Goal: Task Accomplishment & Management: Manage account settings

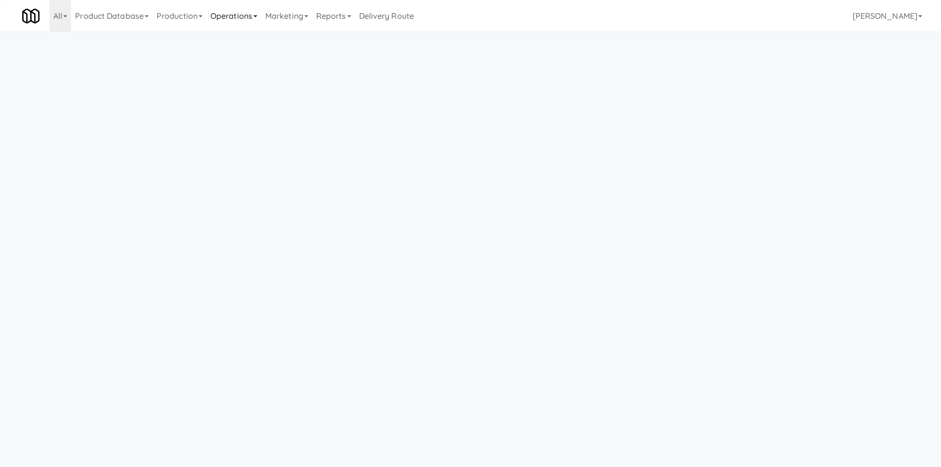
click at [238, 26] on link "Operations" at bounding box center [233, 16] width 55 height 32
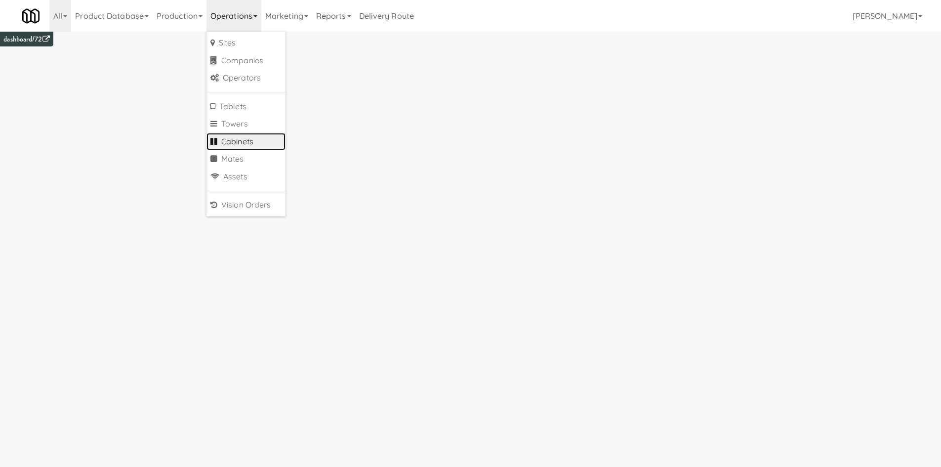
click at [254, 145] on link "Cabinets" at bounding box center [245, 142] width 79 height 18
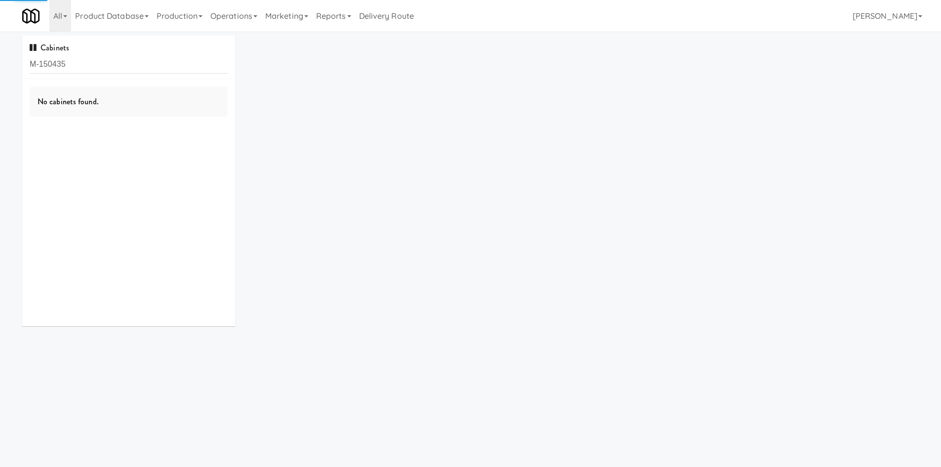
type input "M-150435"
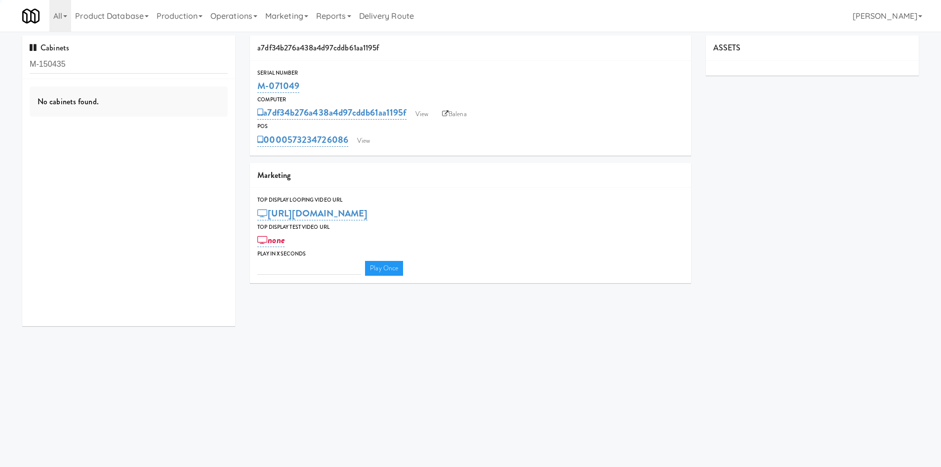
type input "3"
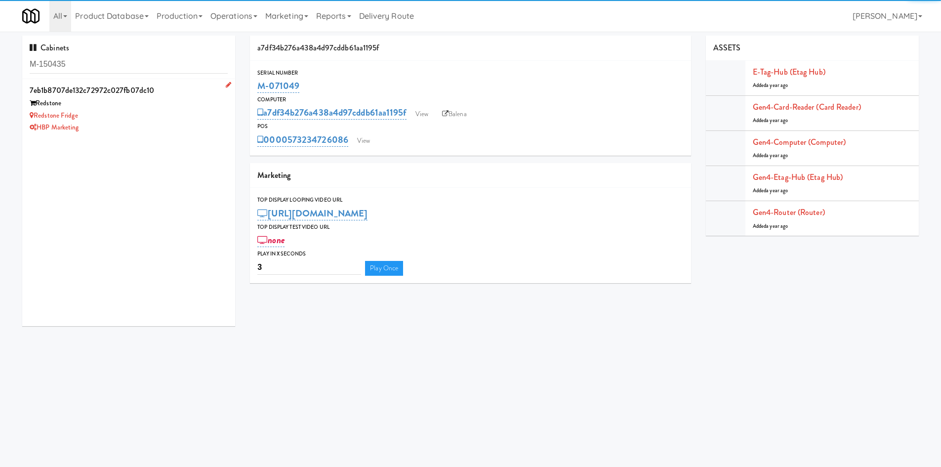
click at [182, 129] on div "HBP Marketing" at bounding box center [129, 127] width 198 height 12
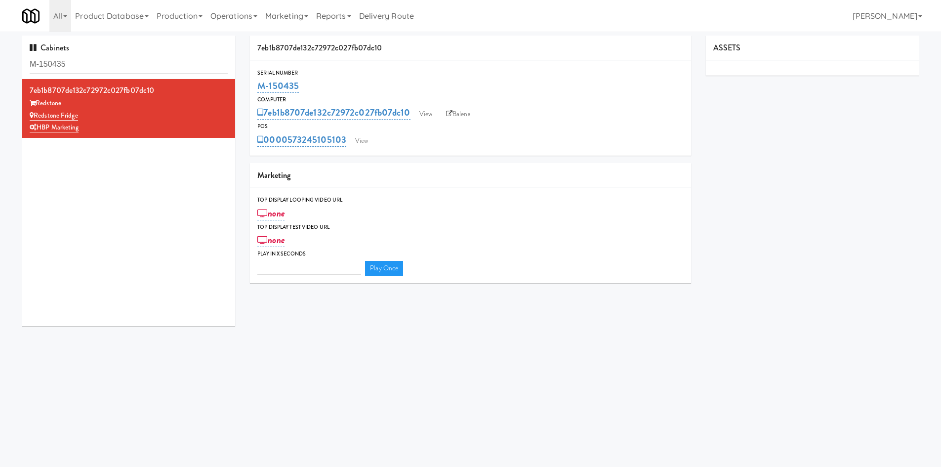
type input "3"
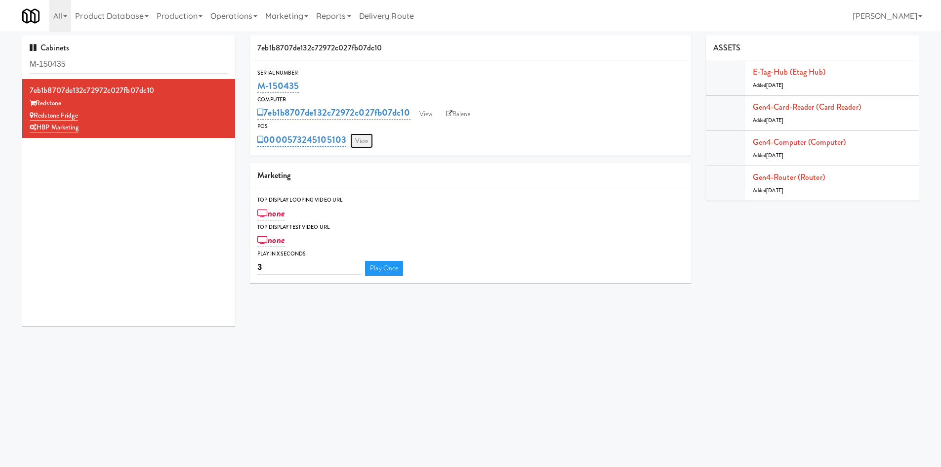
click at [360, 142] on link "View" at bounding box center [361, 140] width 23 height 15
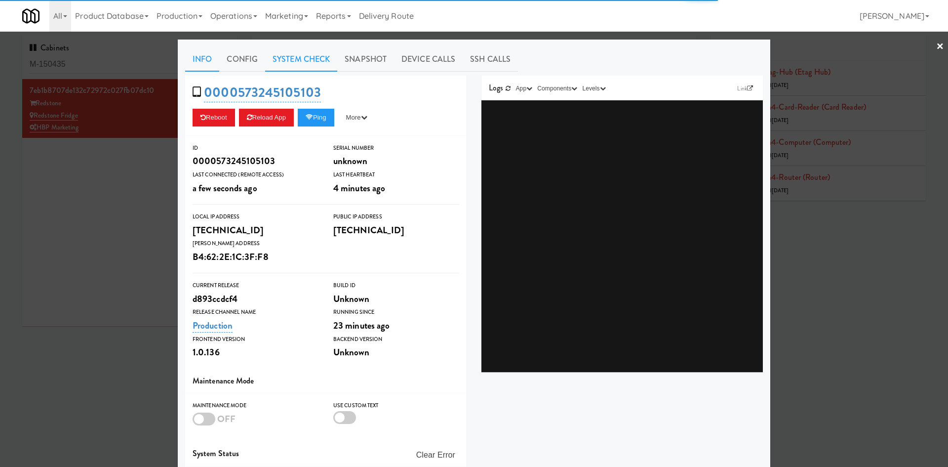
click at [278, 60] on link "System Check" at bounding box center [301, 59] width 72 height 25
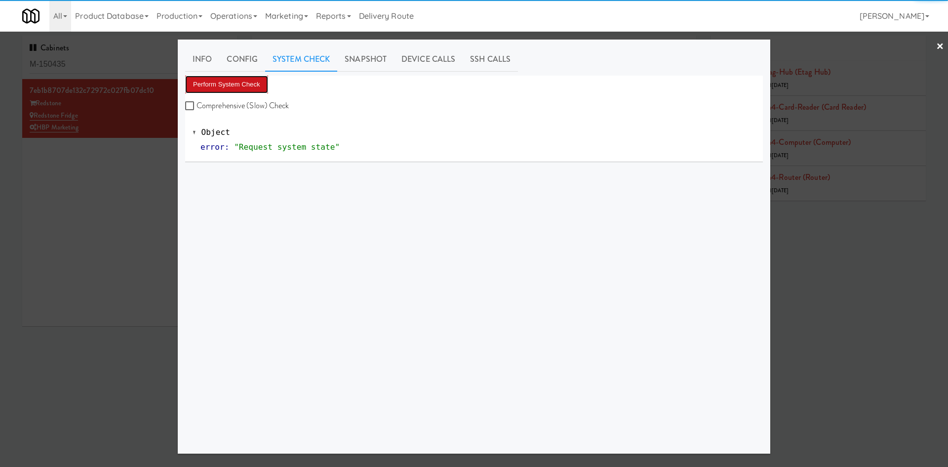
click at [228, 88] on button "Perform System Check" at bounding box center [226, 85] width 83 height 18
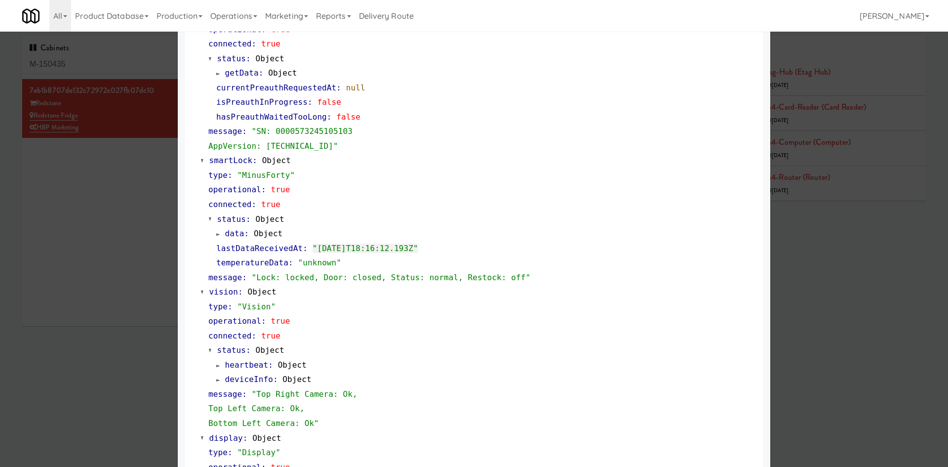
scroll to position [315, 0]
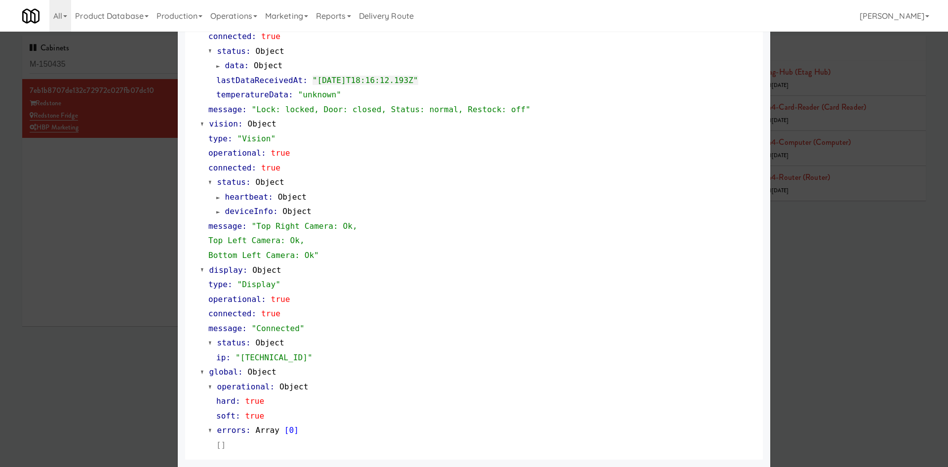
click at [109, 352] on div at bounding box center [474, 233] width 948 height 467
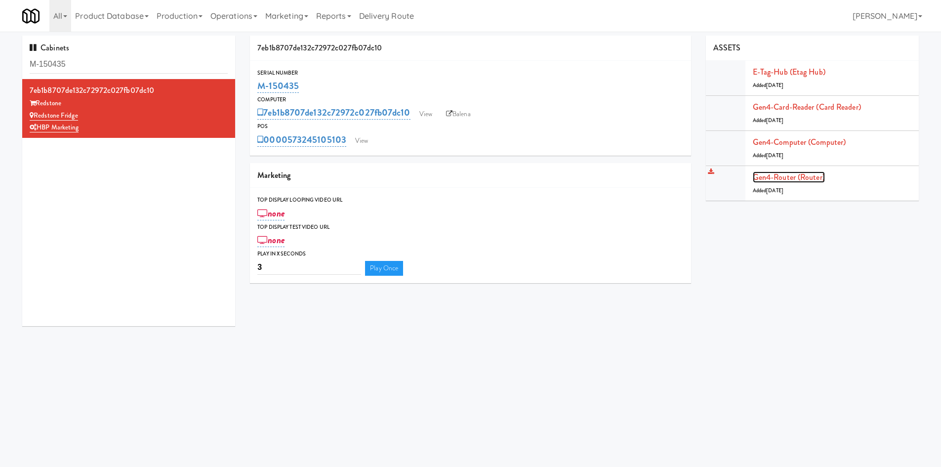
click at [803, 177] on link "Gen4-router (Router)" at bounding box center [789, 176] width 72 height 11
click at [464, 114] on link "Balena" at bounding box center [458, 114] width 35 height 15
click at [249, 8] on link "Operations" at bounding box center [233, 16] width 55 height 32
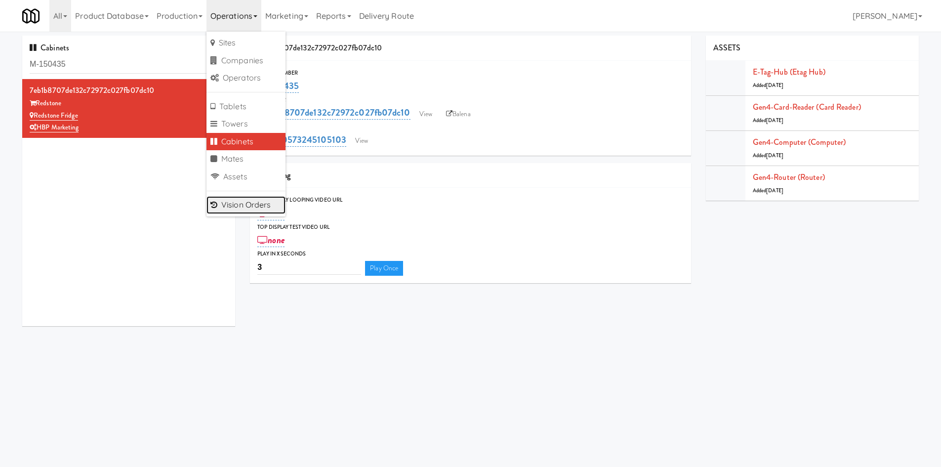
click at [255, 203] on link "Vision Orders" at bounding box center [245, 205] width 79 height 18
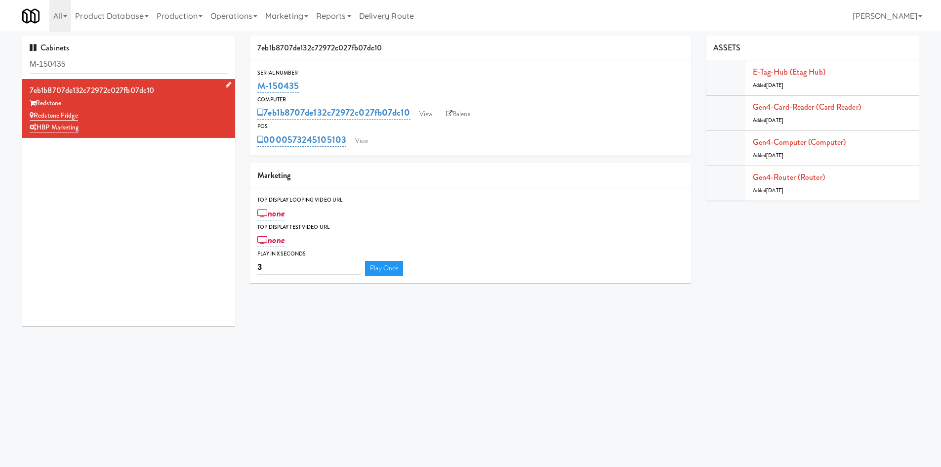
drag, startPoint x: 90, startPoint y: 128, endPoint x: 37, endPoint y: 120, distance: 53.4
click at [37, 120] on div "Redstone Fridge" at bounding box center [129, 116] width 198 height 12
copy link "Redstone Fridge"
click at [357, 136] on link "View" at bounding box center [361, 140] width 23 height 15
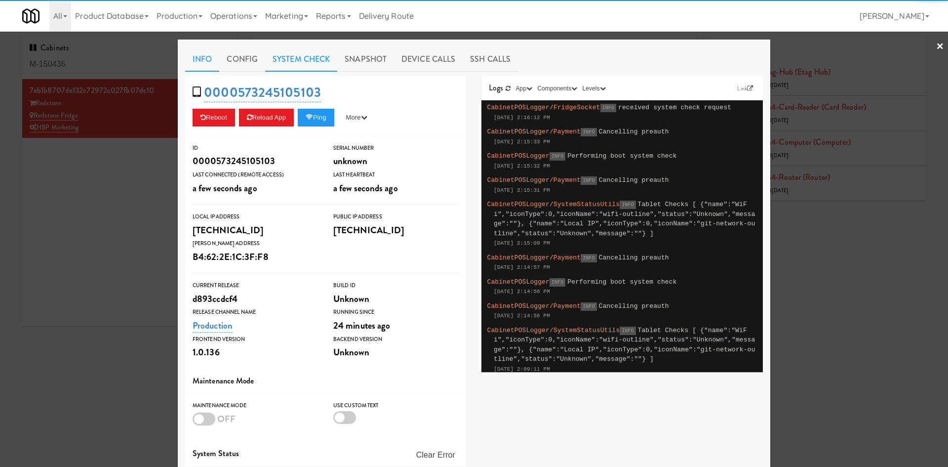
click at [277, 65] on link "System Check" at bounding box center [301, 59] width 72 height 25
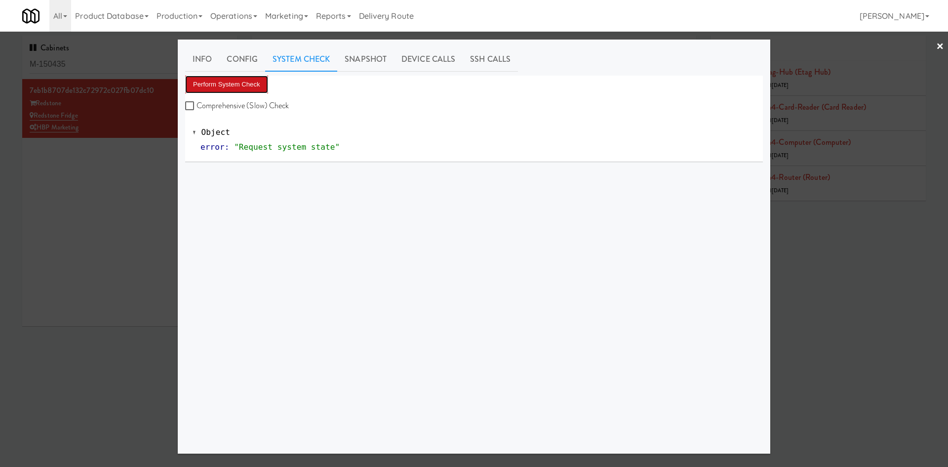
click at [204, 84] on button "Perform System Check" at bounding box center [226, 85] width 83 height 18
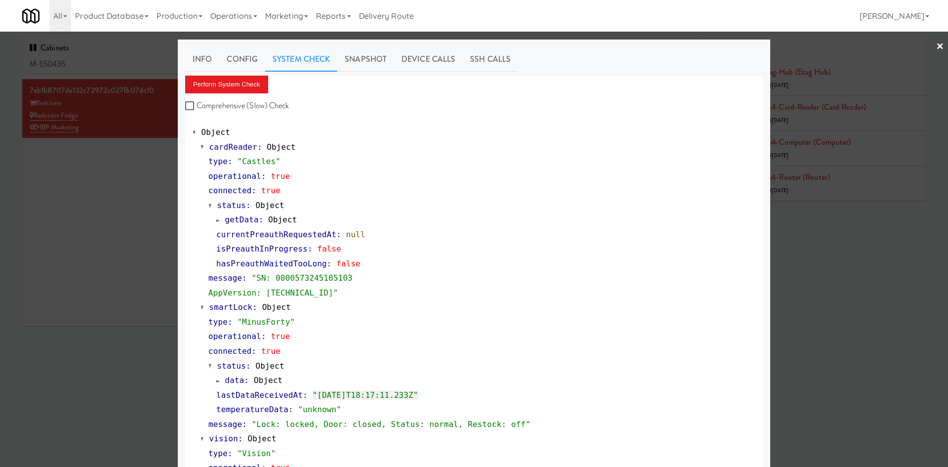
click at [138, 158] on div at bounding box center [474, 233] width 948 height 467
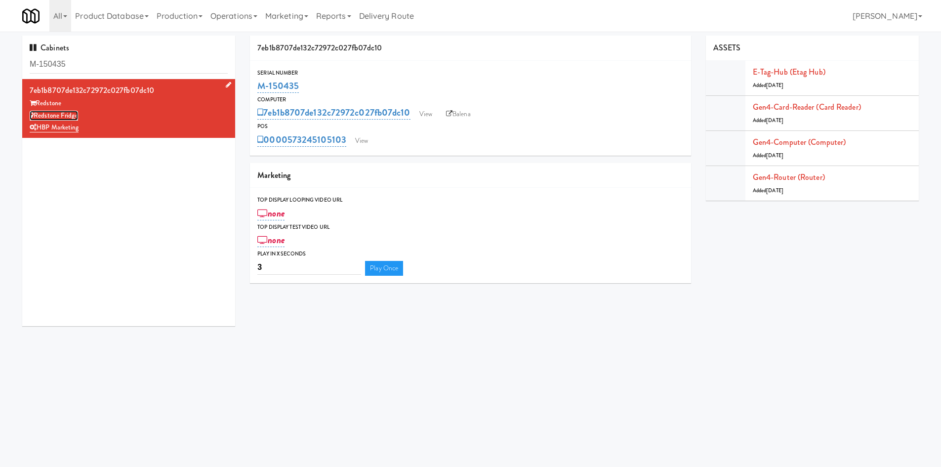
click at [58, 118] on link "Redstone Fridge" at bounding box center [54, 116] width 48 height 10
drag, startPoint x: 354, startPoint y: 131, endPoint x: 291, endPoint y: 132, distance: 62.7
click at [291, 132] on div "0000573245105103 View" at bounding box center [470, 139] width 426 height 17
copy link "573245105103"
click at [370, 143] on link "View" at bounding box center [361, 140] width 23 height 15
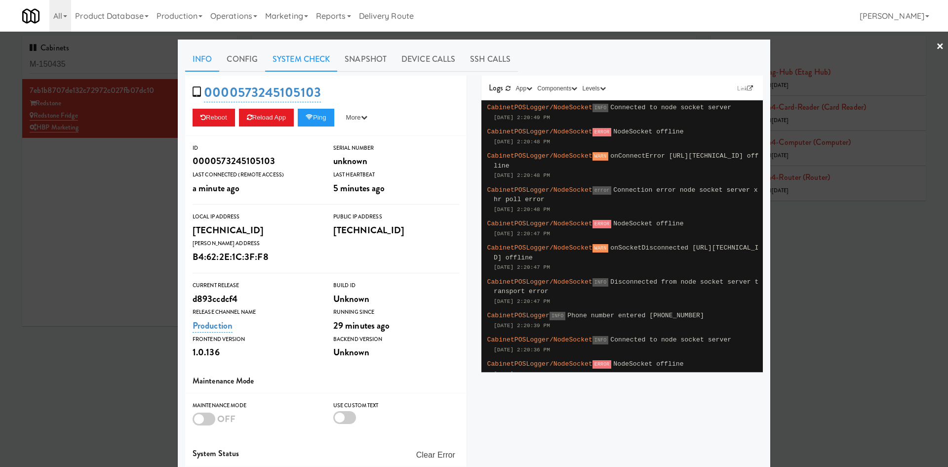
click at [302, 67] on link "System Check" at bounding box center [301, 59] width 72 height 25
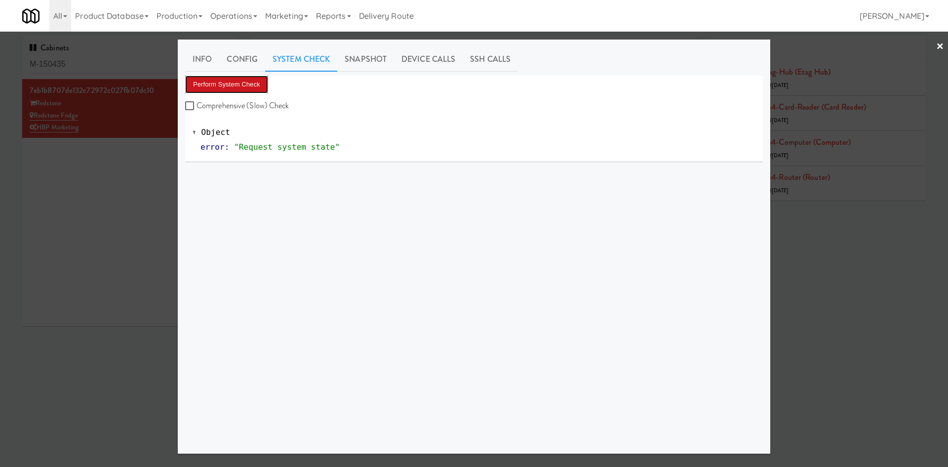
click at [238, 80] on button "Perform System Check" at bounding box center [226, 85] width 83 height 18
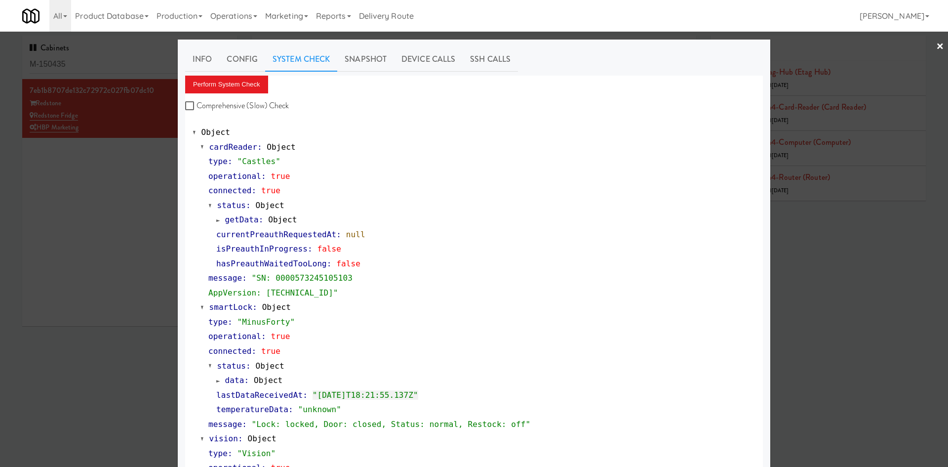
click at [121, 225] on div at bounding box center [474, 233] width 948 height 467
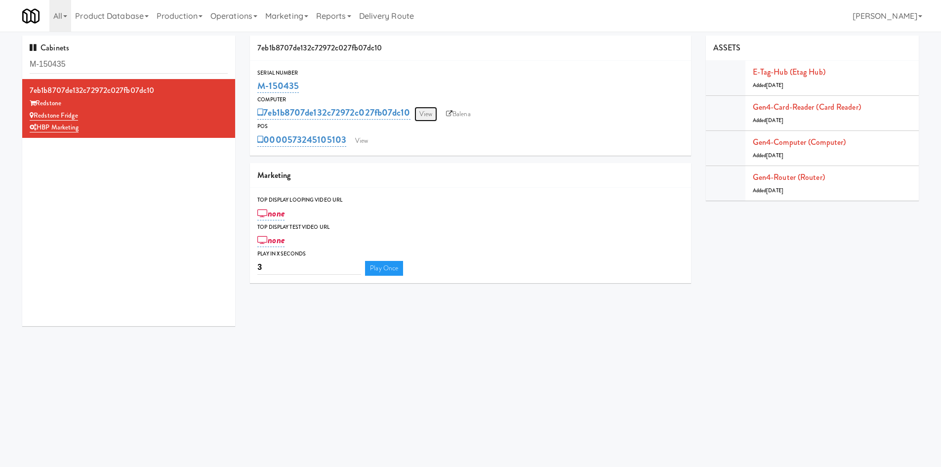
click at [427, 112] on link "View" at bounding box center [425, 114] width 23 height 15
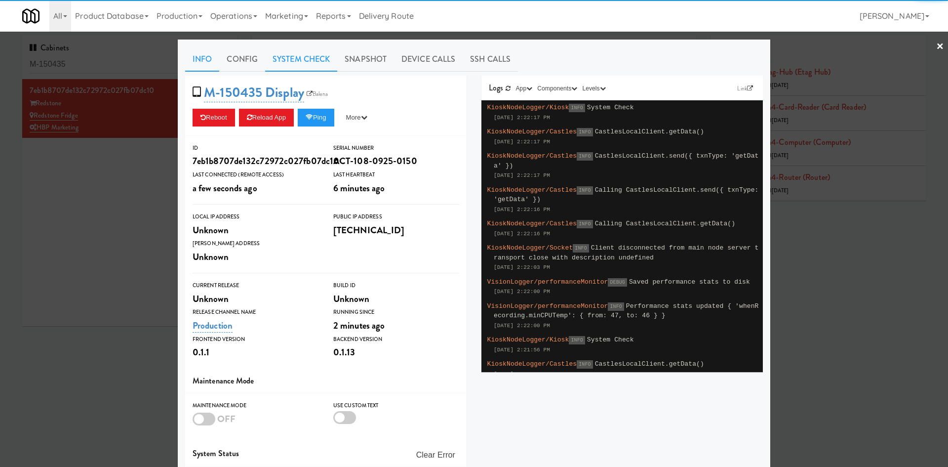
click at [295, 58] on link "System Check" at bounding box center [301, 59] width 72 height 25
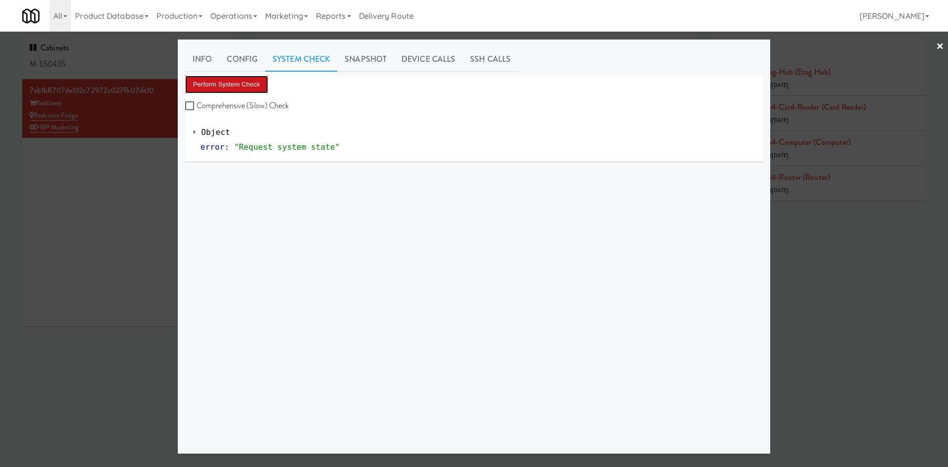
click at [221, 85] on button "Perform System Check" at bounding box center [226, 85] width 83 height 18
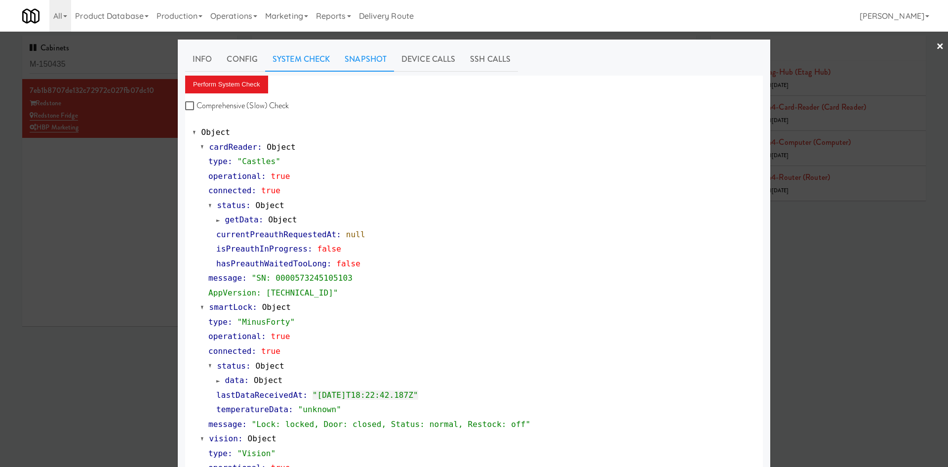
click at [354, 70] on link "Snapshot" at bounding box center [365, 59] width 57 height 25
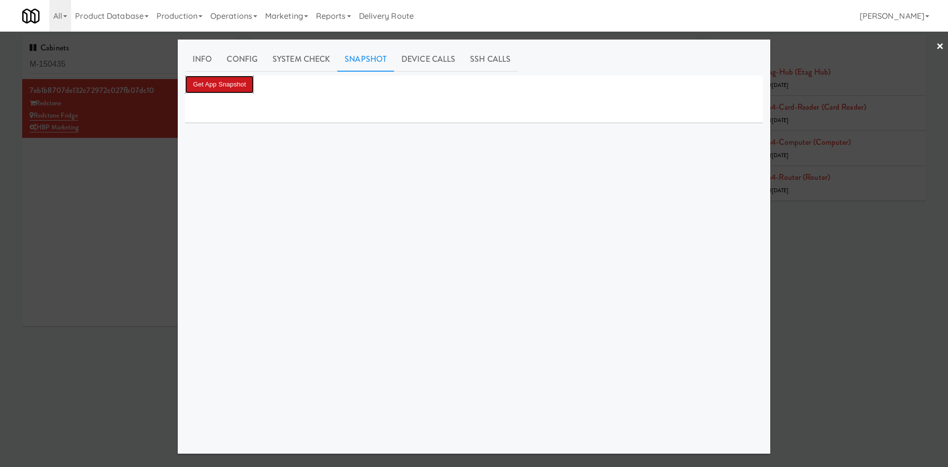
click at [211, 78] on button "Get App Snapshot" at bounding box center [219, 85] width 69 height 18
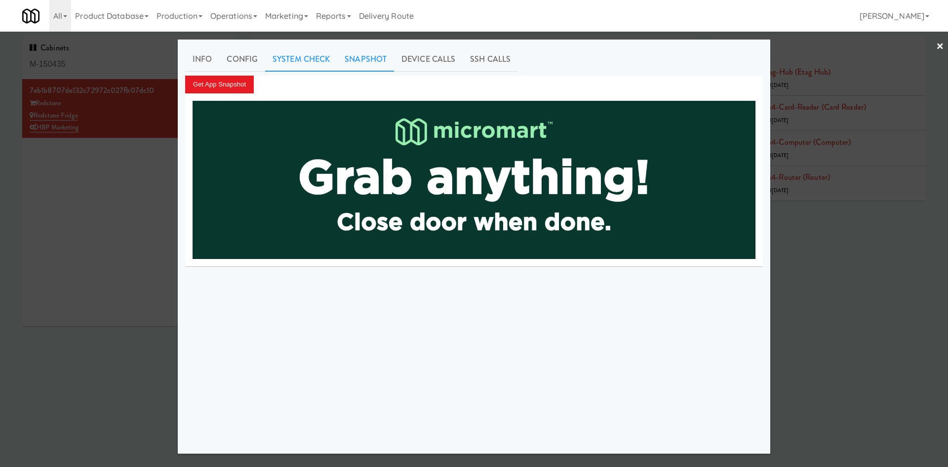
click at [308, 63] on link "System Check" at bounding box center [301, 59] width 72 height 25
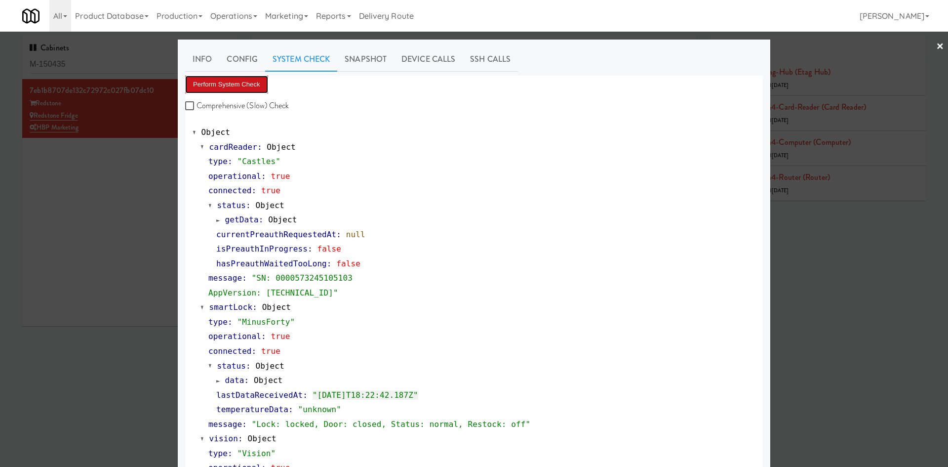
click at [226, 82] on button "Perform System Check" at bounding box center [226, 85] width 83 height 18
click at [362, 55] on link "Snapshot" at bounding box center [365, 59] width 57 height 25
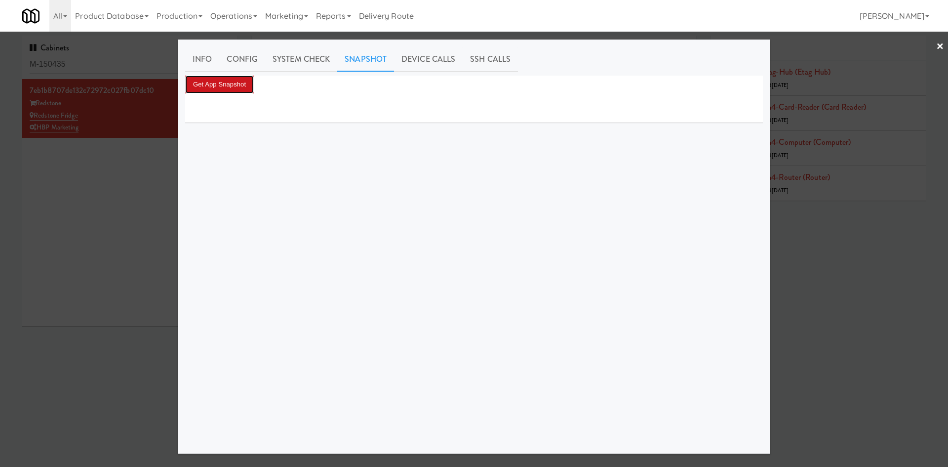
click at [238, 85] on button "Get App Snapshot" at bounding box center [219, 85] width 69 height 18
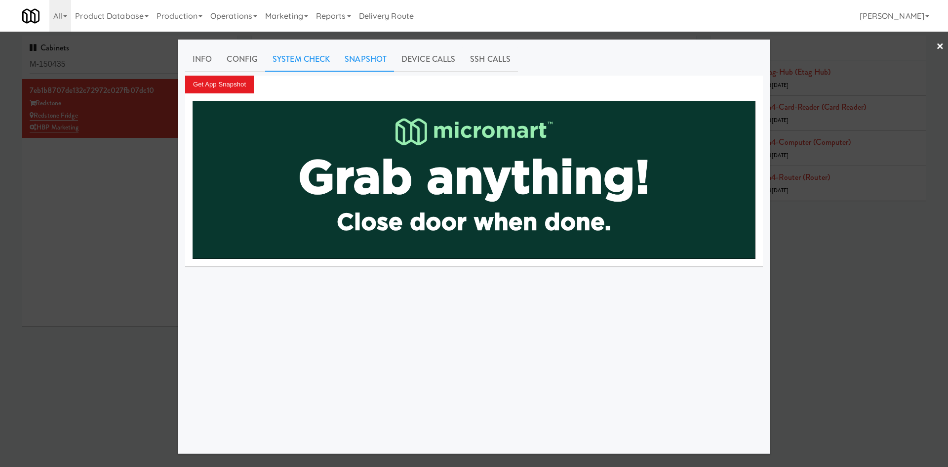
click at [277, 54] on link "System Check" at bounding box center [301, 59] width 72 height 25
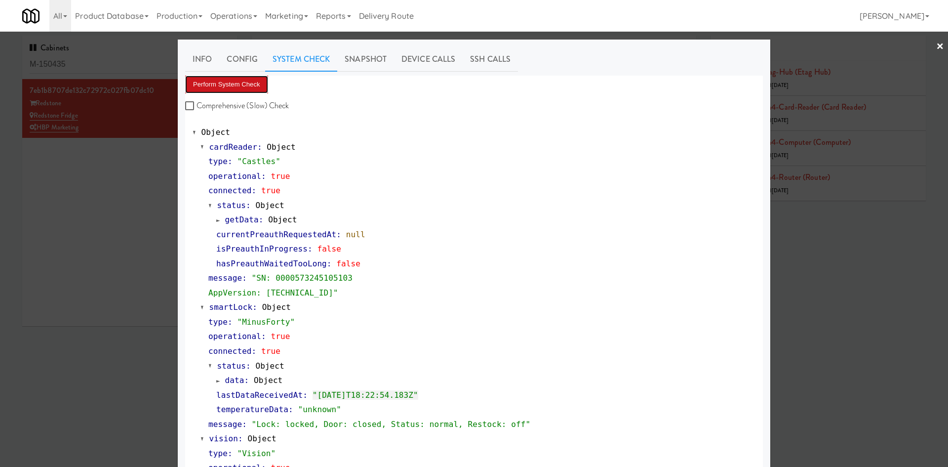
click at [237, 83] on button "Perform System Check" at bounding box center [226, 85] width 83 height 18
click at [363, 56] on link "Snapshot" at bounding box center [365, 59] width 57 height 25
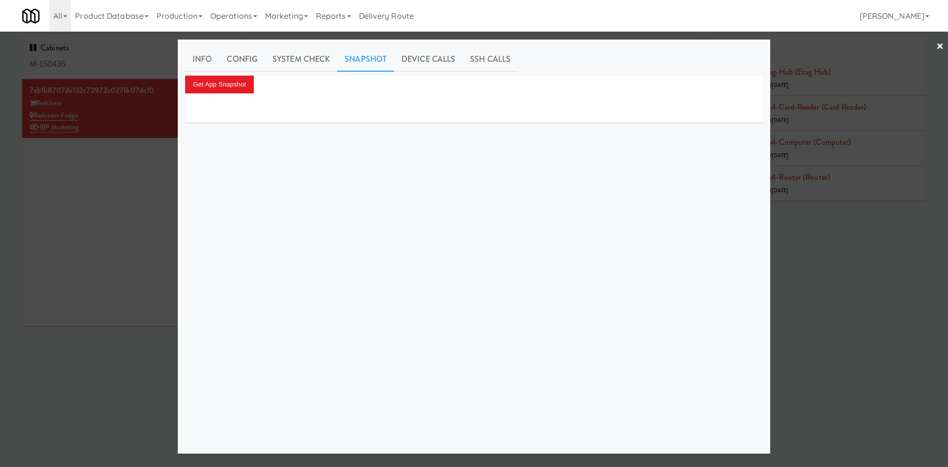
click at [100, 164] on div at bounding box center [474, 233] width 948 height 467
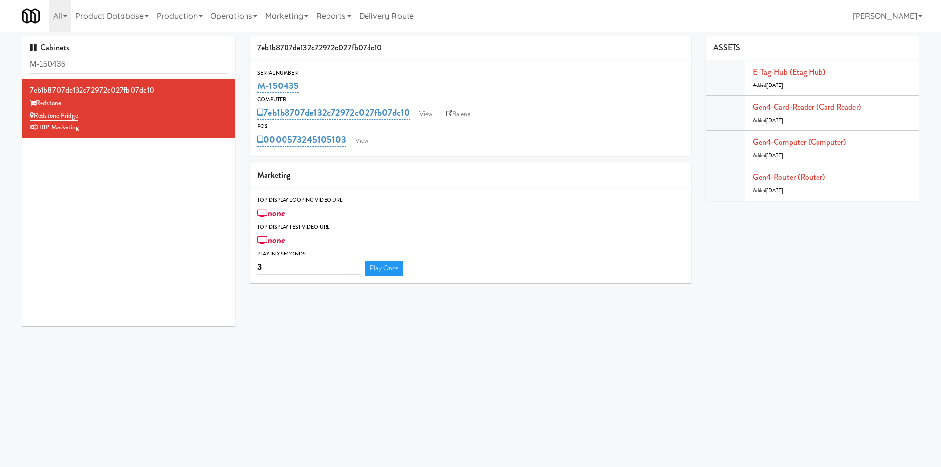
drag, startPoint x: 300, startPoint y: 85, endPoint x: 248, endPoint y: 80, distance: 52.1
click at [248, 80] on div "7eb1b8707de132c72972c027fb07dc10 Serial Number M-150435 Computer 7eb1b8707de132…" at bounding box center [470, 163] width 456 height 255
copy link "M-150435"
drag, startPoint x: 95, startPoint y: 127, endPoint x: 37, endPoint y: 134, distance: 58.2
click at [37, 134] on li "7eb1b8707de132c72972c027fb07dc10 Redstone Redstone Fridge HBP Marketing" at bounding box center [128, 108] width 213 height 59
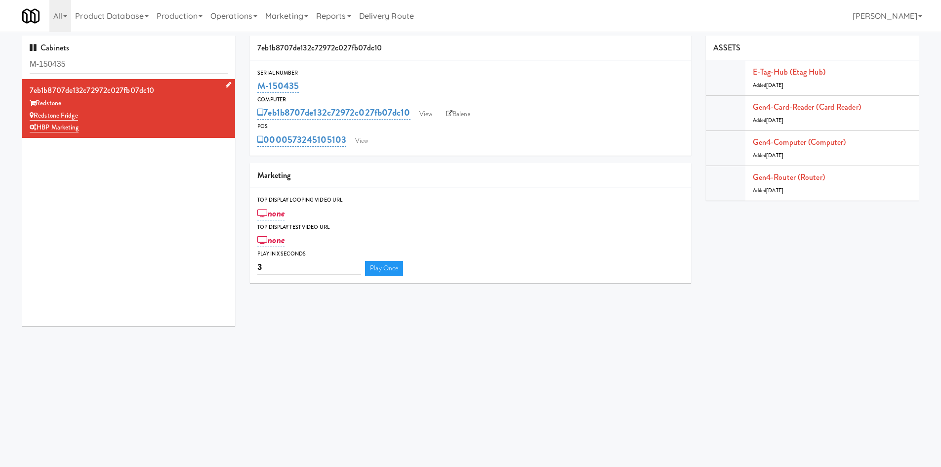
copy link "HBP Marketing"
click at [363, 138] on link "View" at bounding box center [361, 140] width 23 height 15
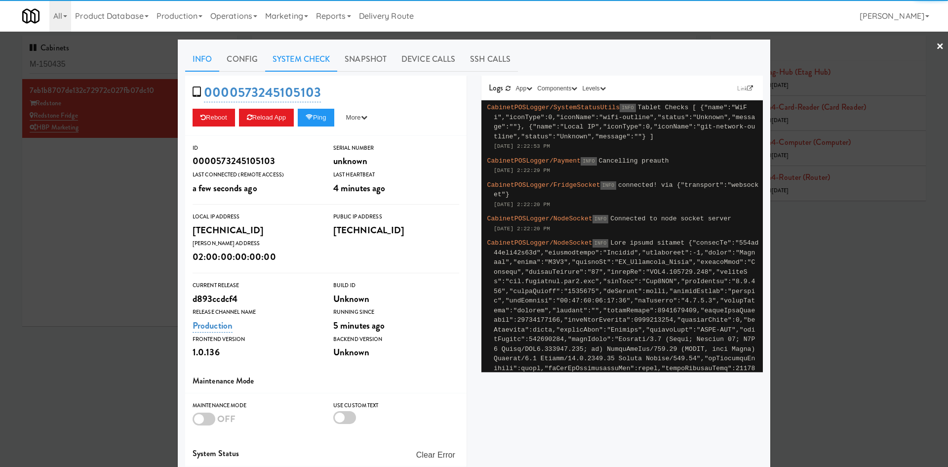
click at [316, 62] on link "System Check" at bounding box center [301, 59] width 72 height 25
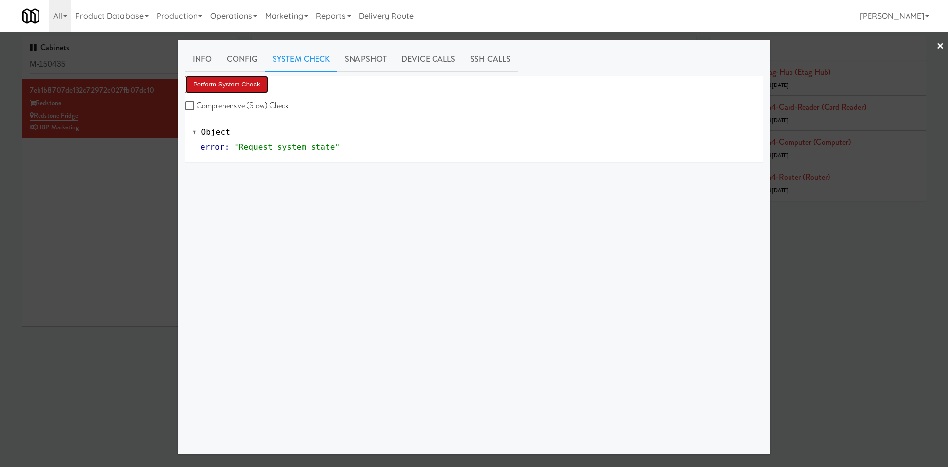
click at [230, 89] on button "Perform System Check" at bounding box center [226, 85] width 83 height 18
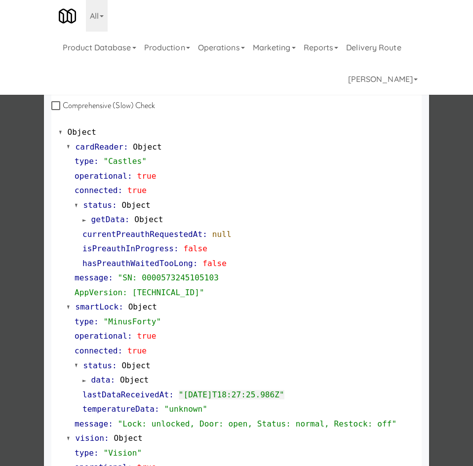
click at [7, 280] on div at bounding box center [236, 233] width 473 height 466
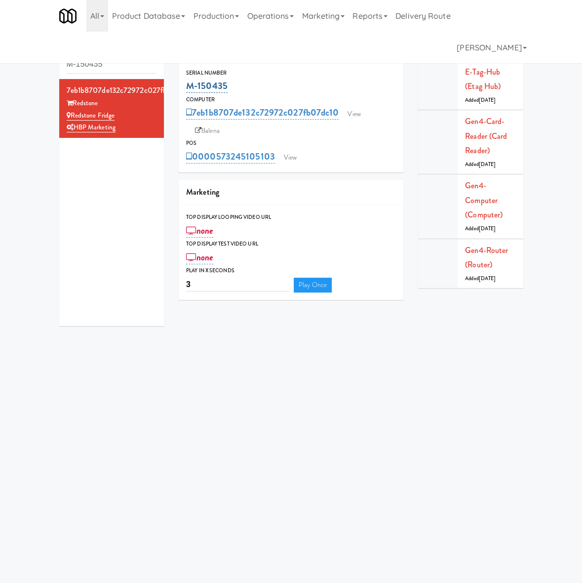
drag, startPoint x: 236, startPoint y: 83, endPoint x: 188, endPoint y: 84, distance: 47.9
click at [188, 84] on div "M-150435" at bounding box center [291, 86] width 210 height 17
copy link "M-150435"
click at [293, 156] on link "View" at bounding box center [290, 157] width 23 height 15
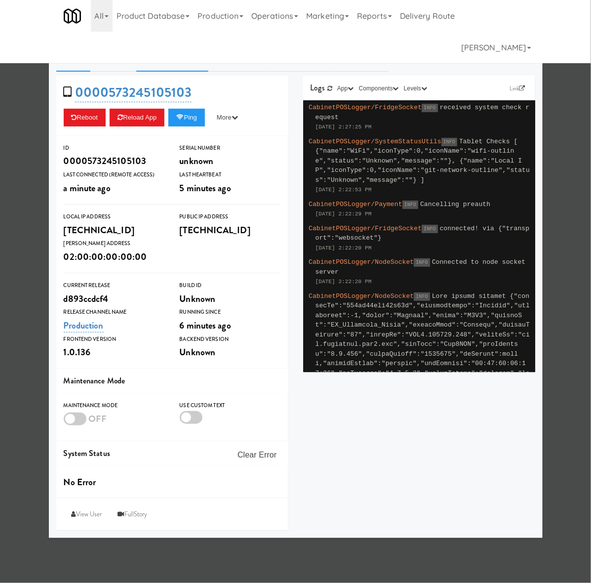
click at [166, 65] on link "System Check" at bounding box center [172, 59] width 72 height 25
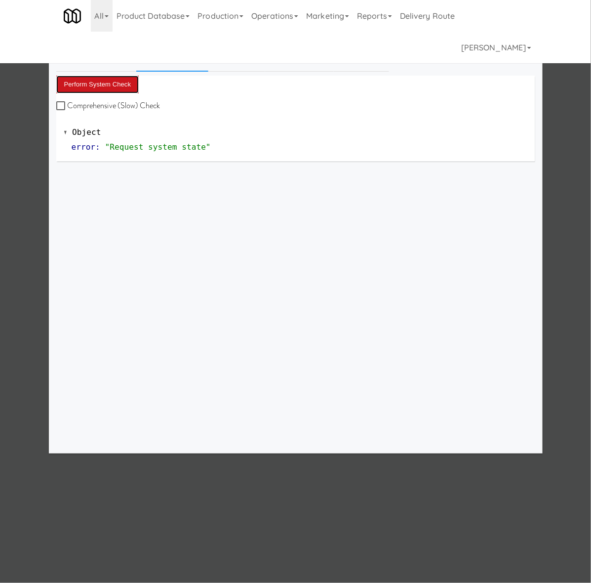
click at [92, 78] on button "Perform System Check" at bounding box center [97, 85] width 83 height 18
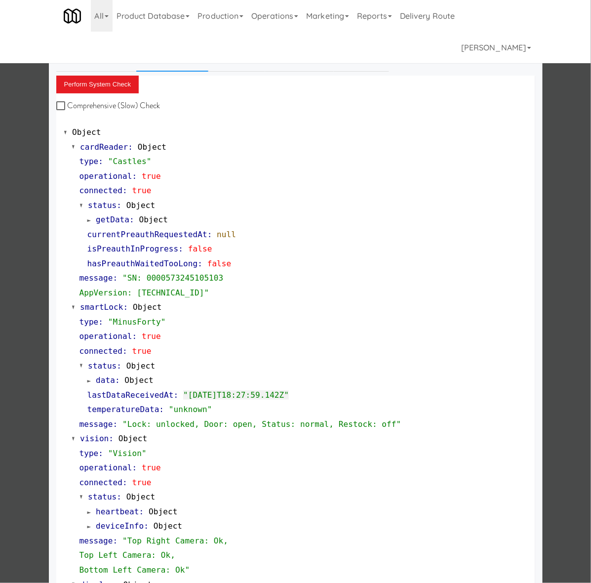
click at [25, 227] on div at bounding box center [295, 291] width 591 height 583
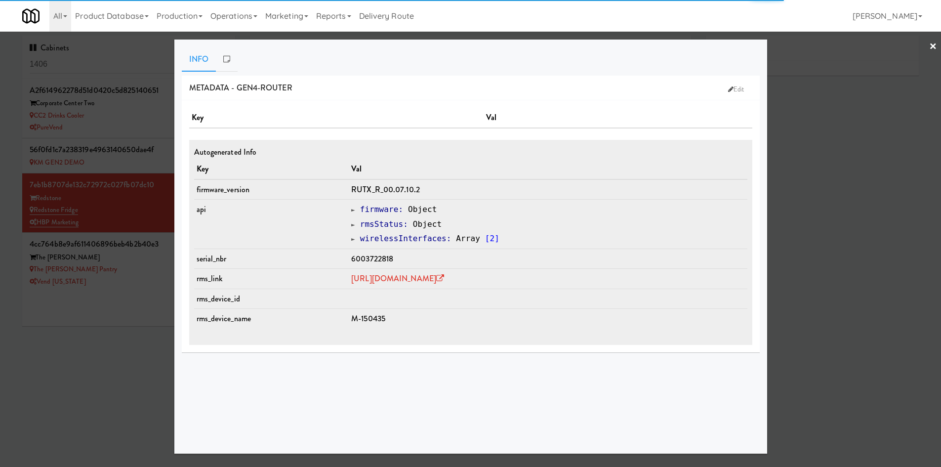
type input "3"
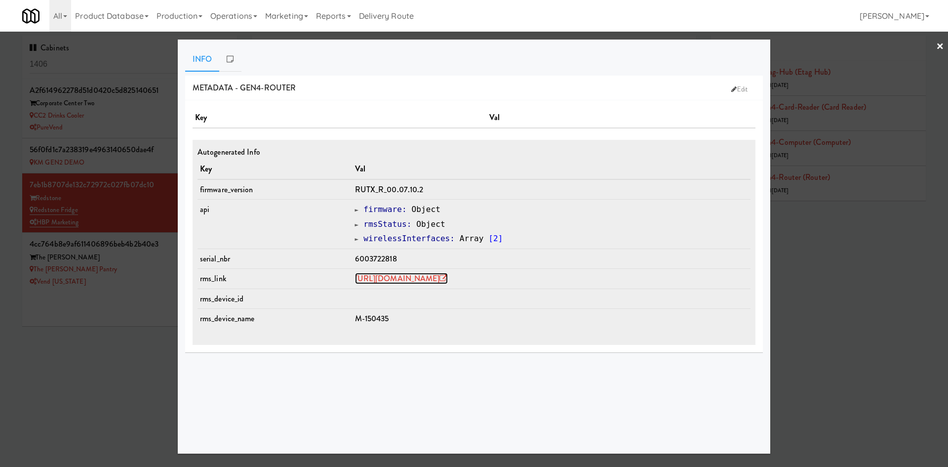
click at [448, 277] on link "https://rms.teltonika-networks.com/devices/1672454" at bounding box center [401, 278] width 93 height 11
click at [103, 362] on div at bounding box center [474, 233] width 948 height 467
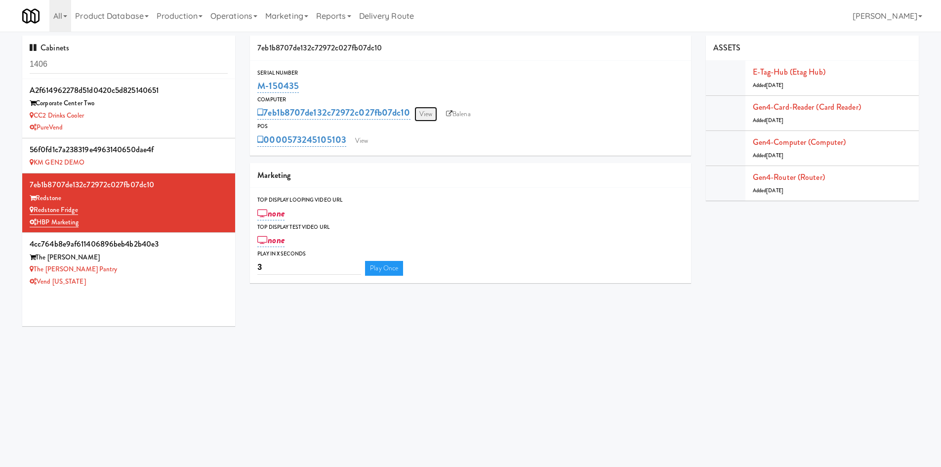
click at [431, 114] on link "View" at bounding box center [425, 114] width 23 height 15
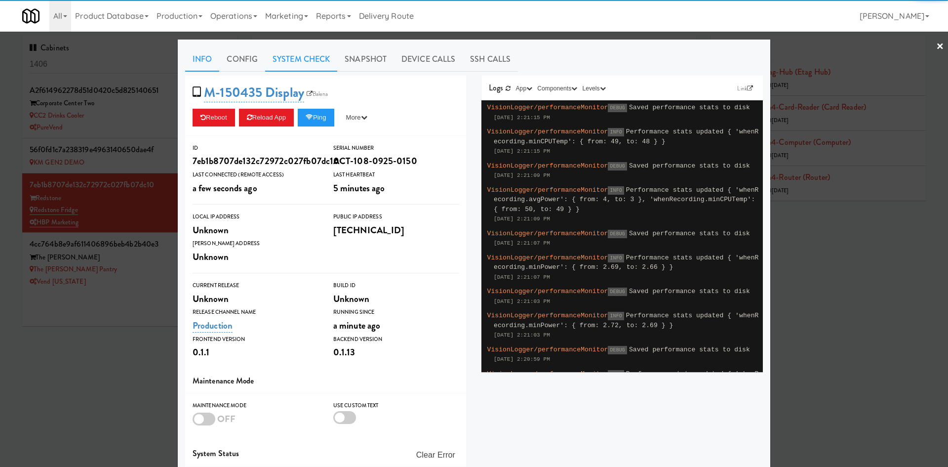
click at [301, 58] on link "System Check" at bounding box center [301, 59] width 72 height 25
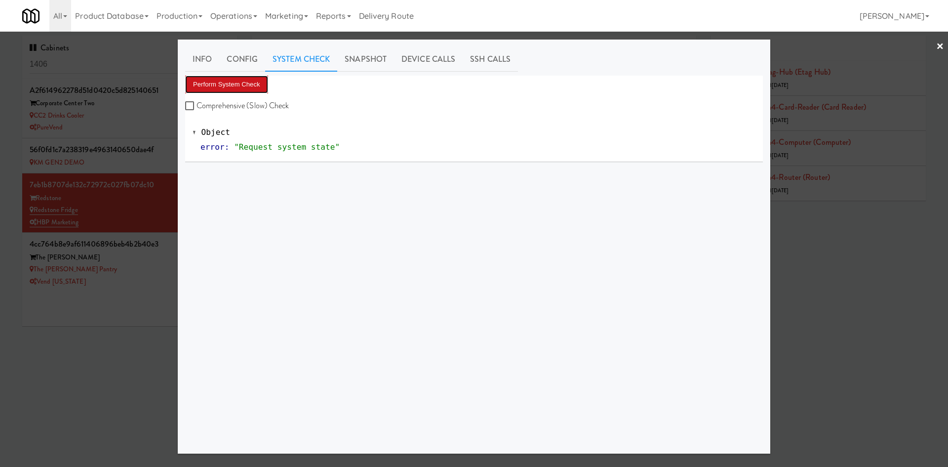
click at [218, 81] on button "Perform System Check" at bounding box center [226, 85] width 83 height 18
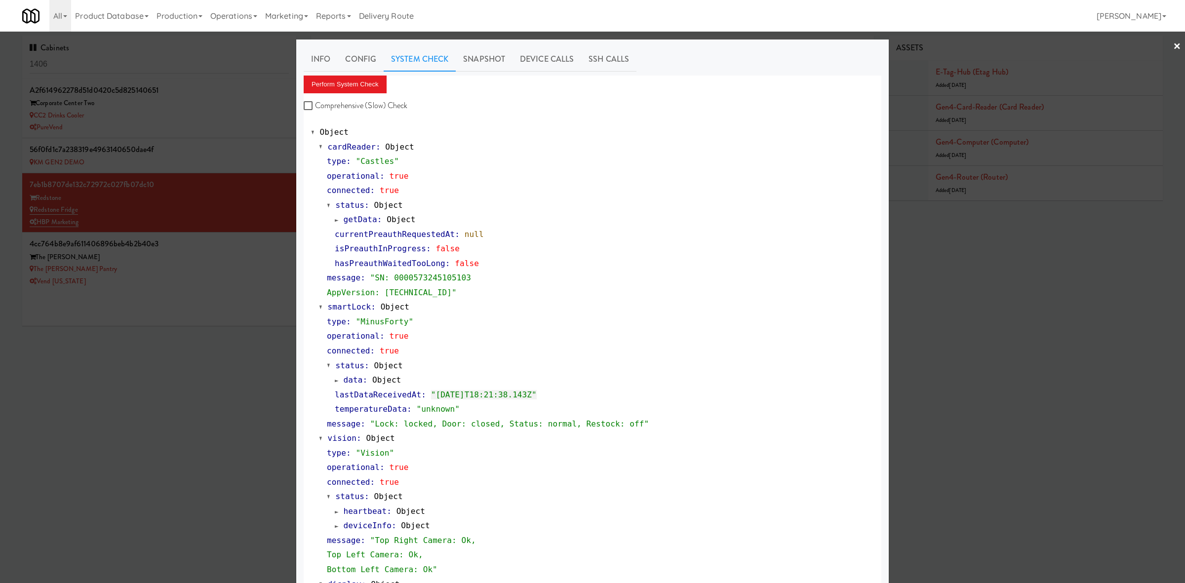
click at [940, 375] on div at bounding box center [592, 291] width 1185 height 583
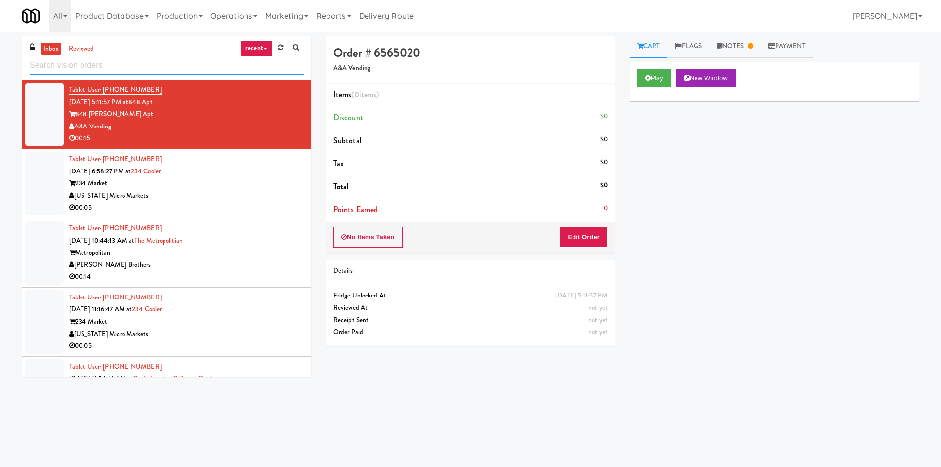
click at [143, 69] on input "text" at bounding box center [167, 65] width 274 height 18
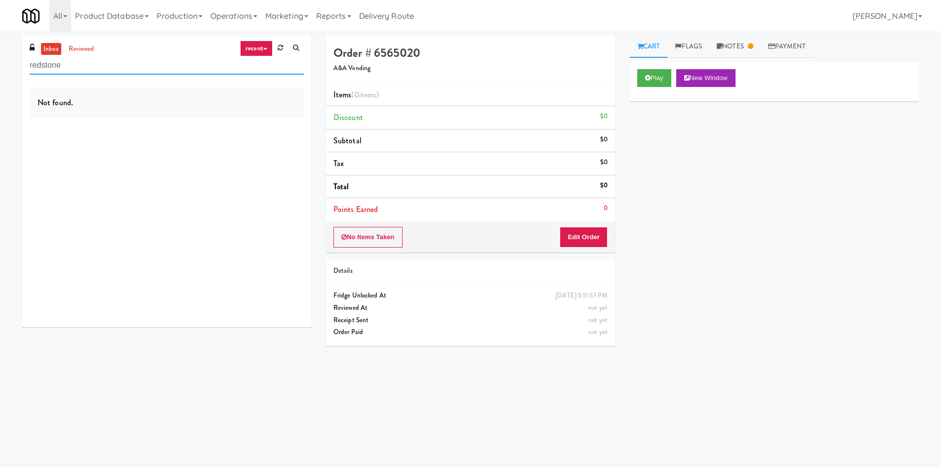
click at [112, 59] on input "redstone" at bounding box center [167, 65] width 274 height 18
paste input "Redstone Fridg"
type input "Redstone Fridge"
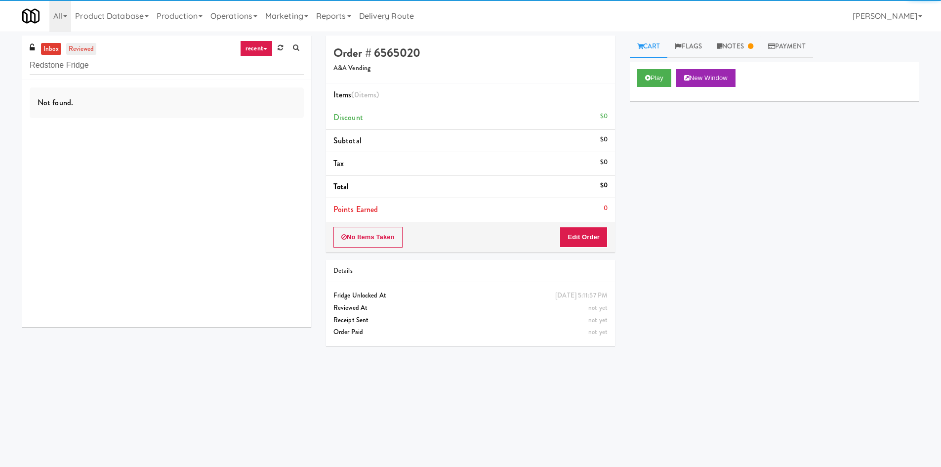
click at [86, 47] on link "reviewed" at bounding box center [81, 49] width 31 height 12
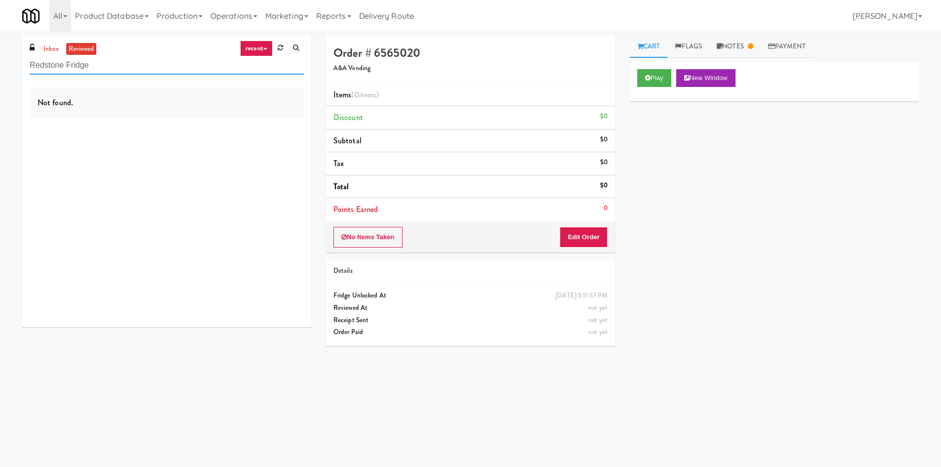
click at [119, 68] on input "Redstone Fridge" at bounding box center [167, 65] width 274 height 18
click at [55, 44] on link "inbox" at bounding box center [51, 49] width 20 height 12
click at [180, 74] on input "Redstone Fridge" at bounding box center [167, 65] width 274 height 18
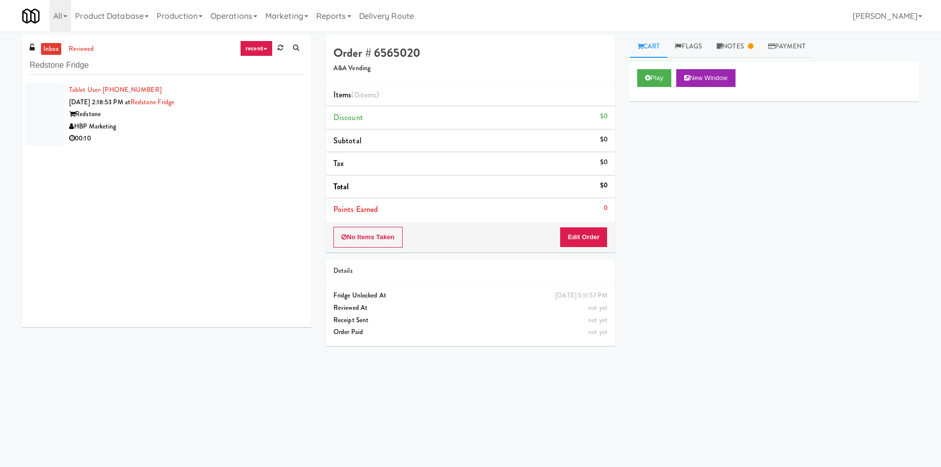
click at [218, 130] on div "HBP Marketing" at bounding box center [186, 126] width 235 height 12
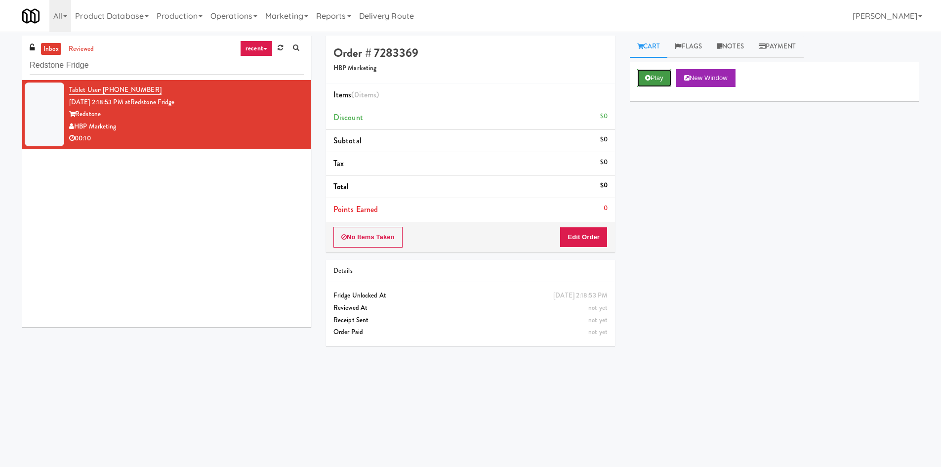
click at [661, 81] on button "Play" at bounding box center [654, 78] width 34 height 18
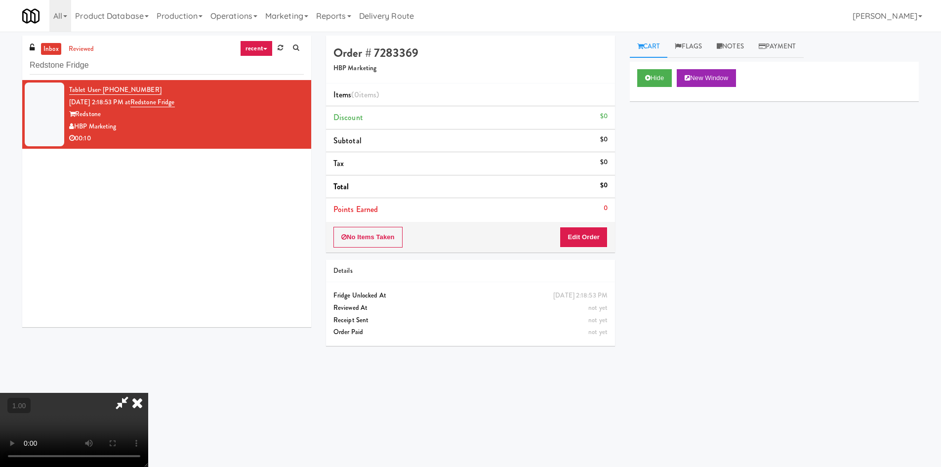
click at [148, 393] on icon at bounding box center [137, 403] width 22 height 20
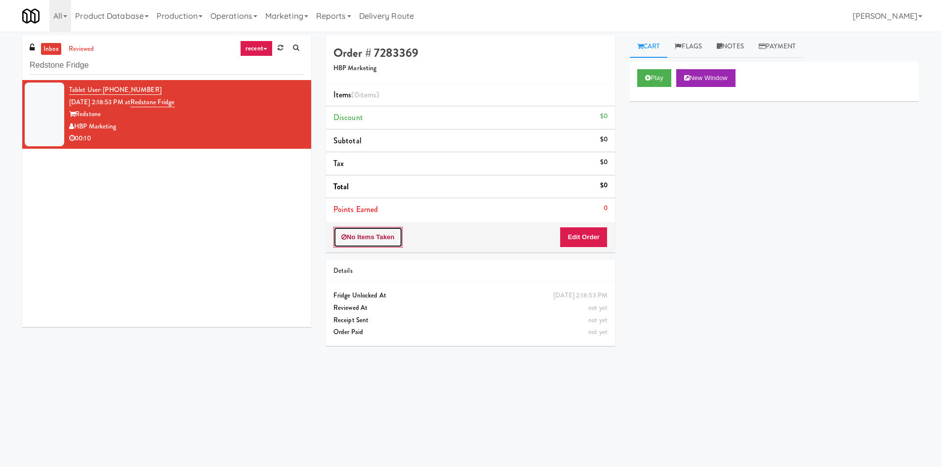
click at [365, 245] on button "No Items Taken" at bounding box center [367, 237] width 69 height 21
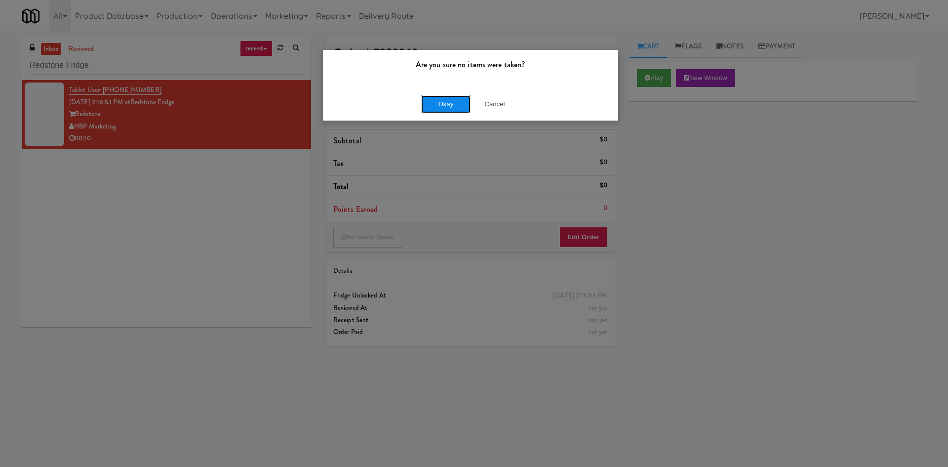
click at [439, 107] on button "Okay" at bounding box center [445, 104] width 49 height 18
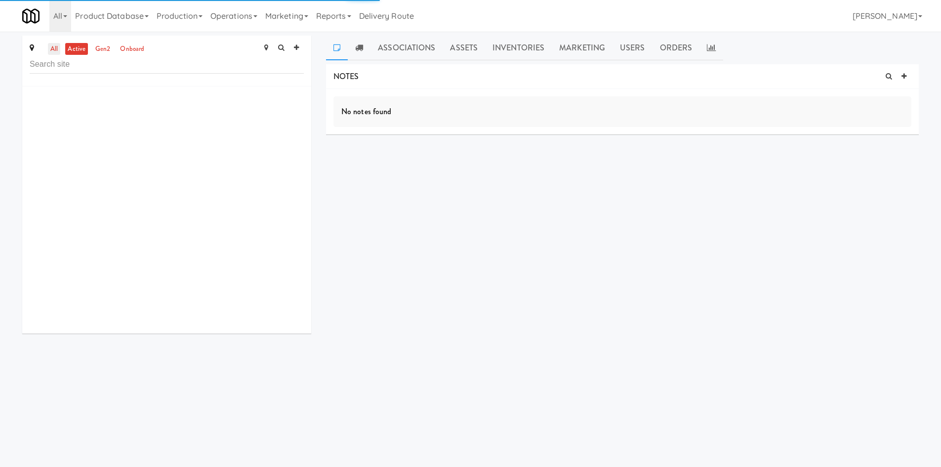
click at [56, 50] on link "all" at bounding box center [54, 49] width 12 height 12
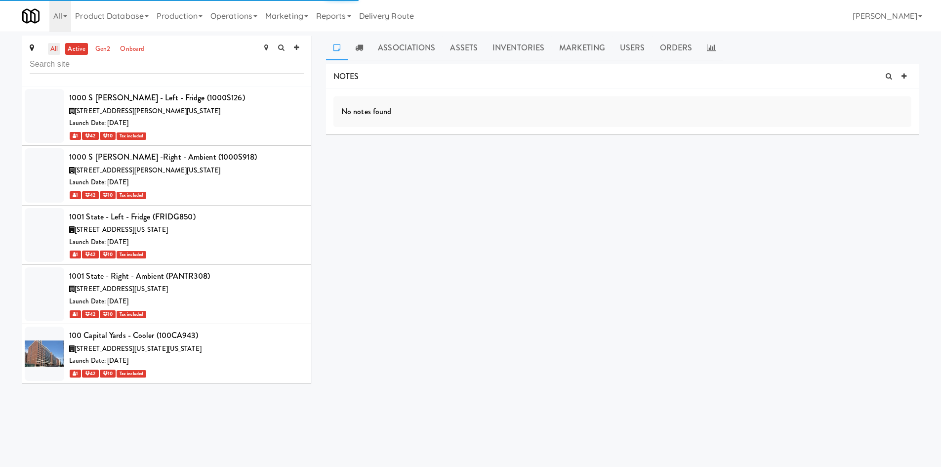
click at [52, 51] on link "all" at bounding box center [54, 49] width 12 height 12
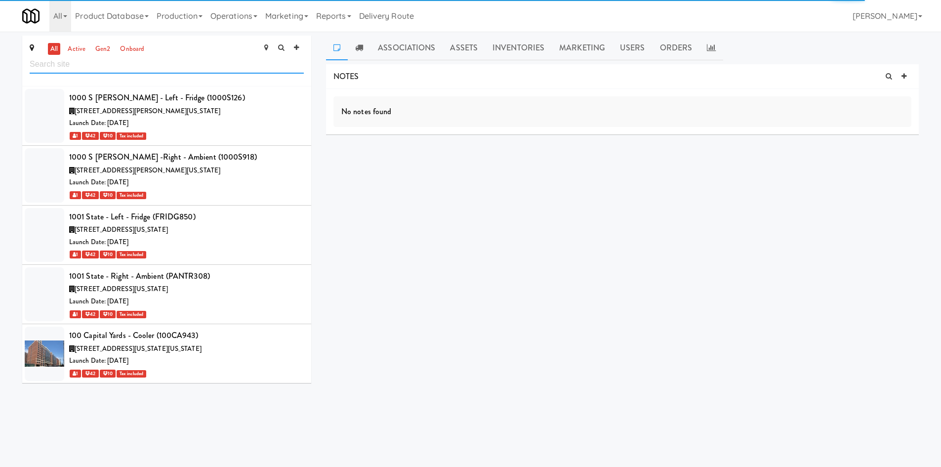
click at [91, 68] on input "text" at bounding box center [167, 64] width 274 height 18
type input "redstone"
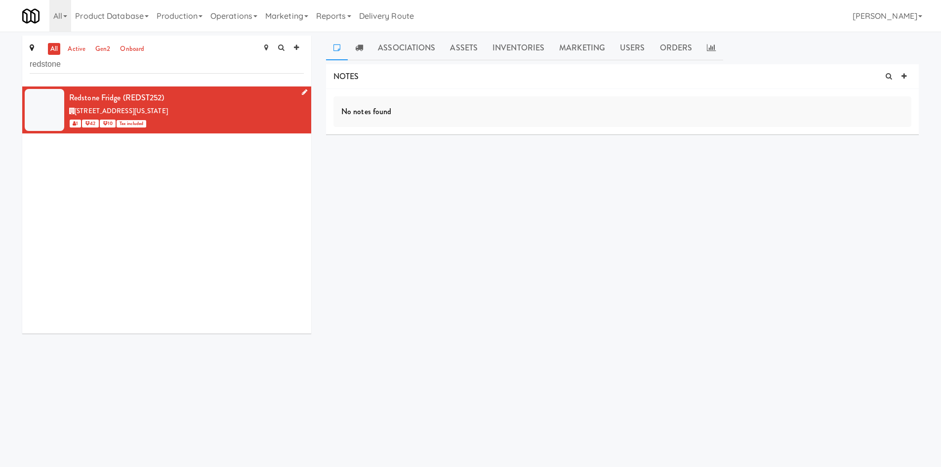
click at [302, 91] on icon at bounding box center [304, 92] width 5 height 6
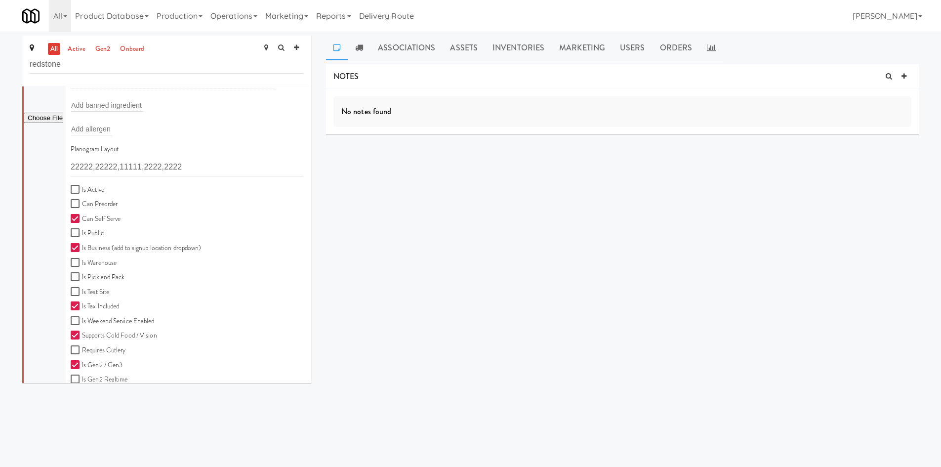
scroll to position [197, 0]
click at [90, 187] on label "Is Active" at bounding box center [88, 189] width 34 height 12
click at [82, 187] on input "Is Active" at bounding box center [76, 189] width 11 height 8
checkbox input "true"
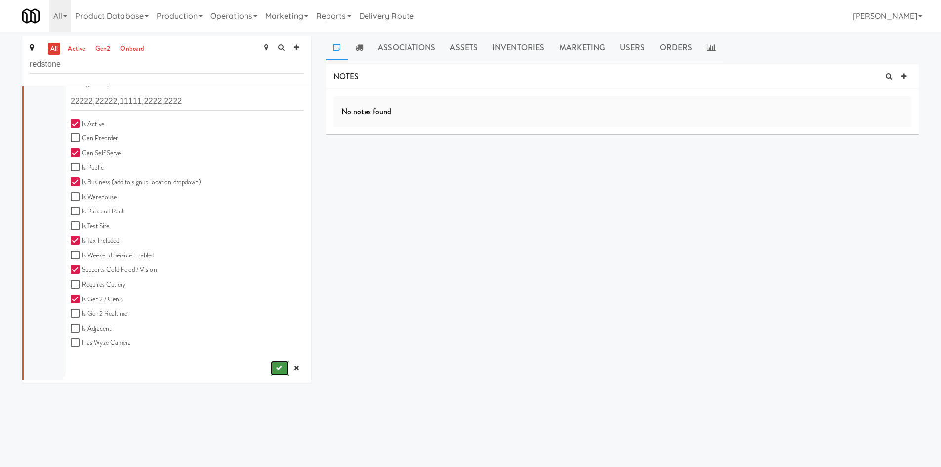
click at [271, 373] on button "submit" at bounding box center [280, 367] width 18 height 15
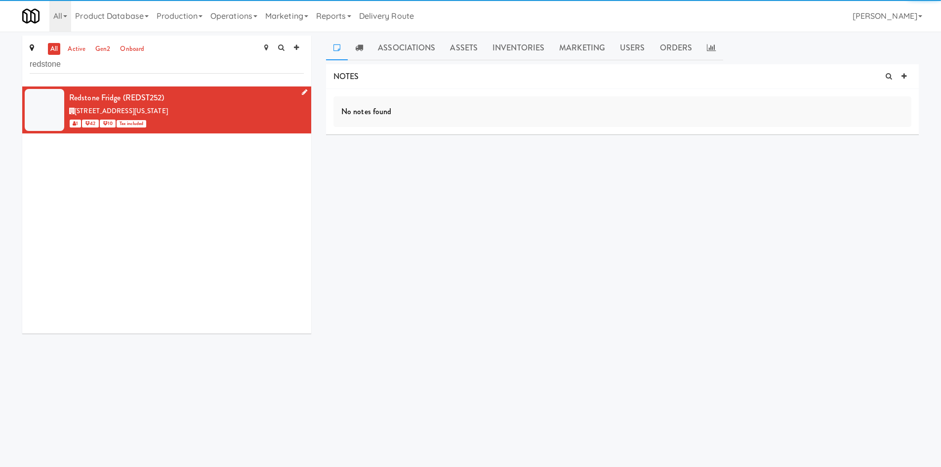
scroll to position [0, 0]
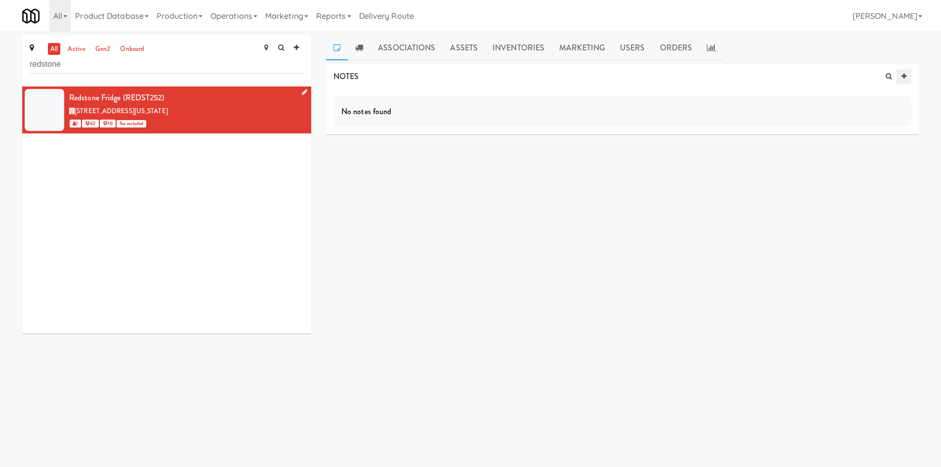
click at [901, 79] on icon at bounding box center [903, 76] width 5 height 6
click at [397, 128] on p at bounding box center [622, 125] width 562 height 11
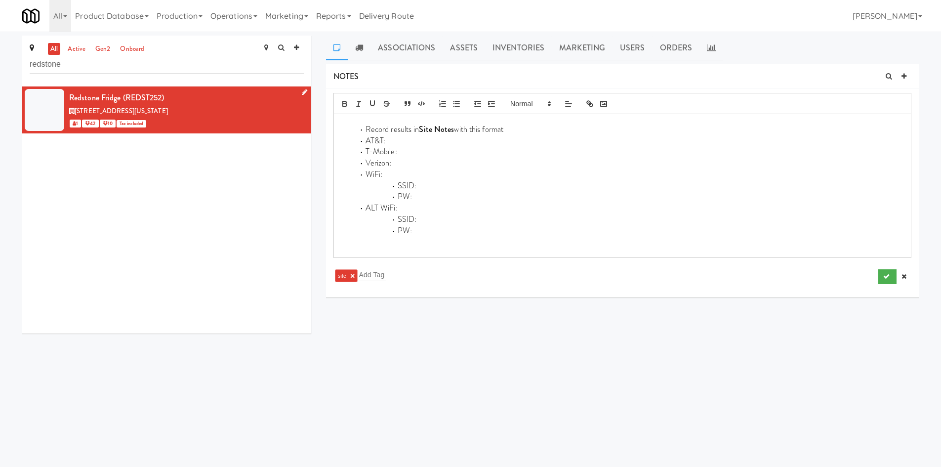
click at [479, 130] on li "Record results in Site Notes with this format" at bounding box center [628, 129] width 550 height 11
click at [457, 142] on li "T-Mobile:" at bounding box center [628, 140] width 550 height 11
click at [488, 166] on li "WiFi:" at bounding box center [628, 163] width 550 height 11
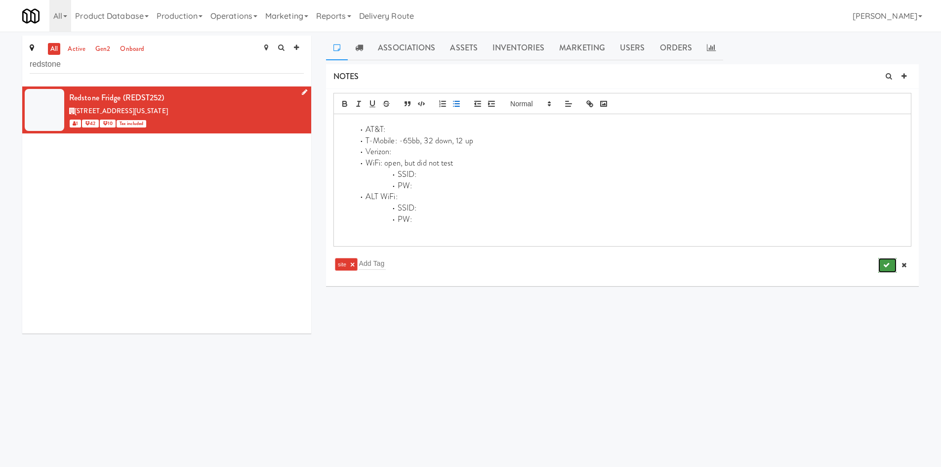
click at [887, 263] on icon "submit" at bounding box center [886, 265] width 6 height 6
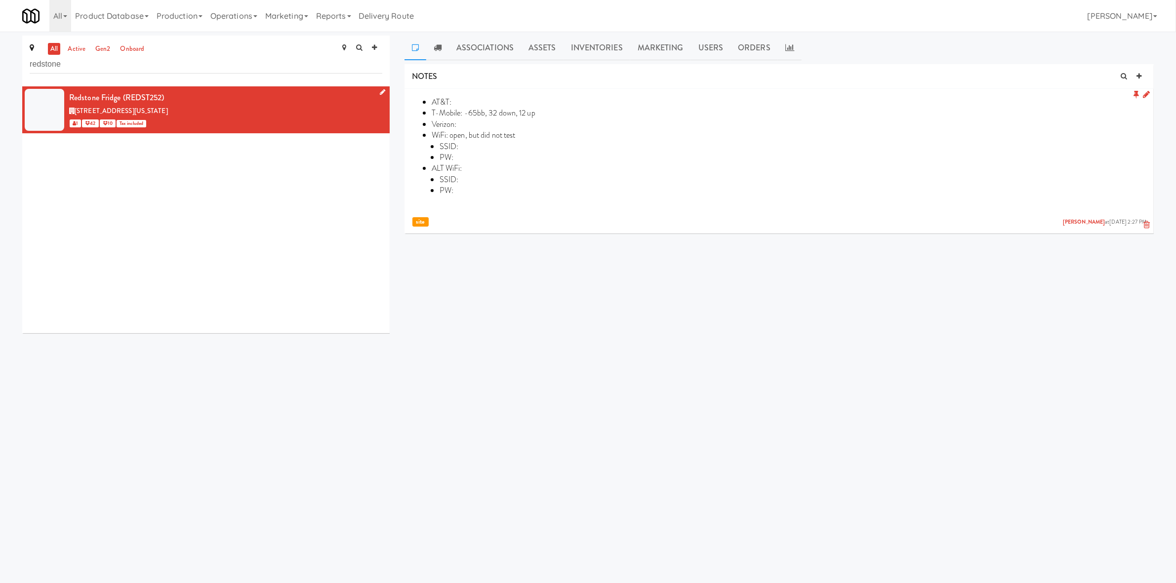
click at [940, 89] on link at bounding box center [1146, 94] width 7 height 11
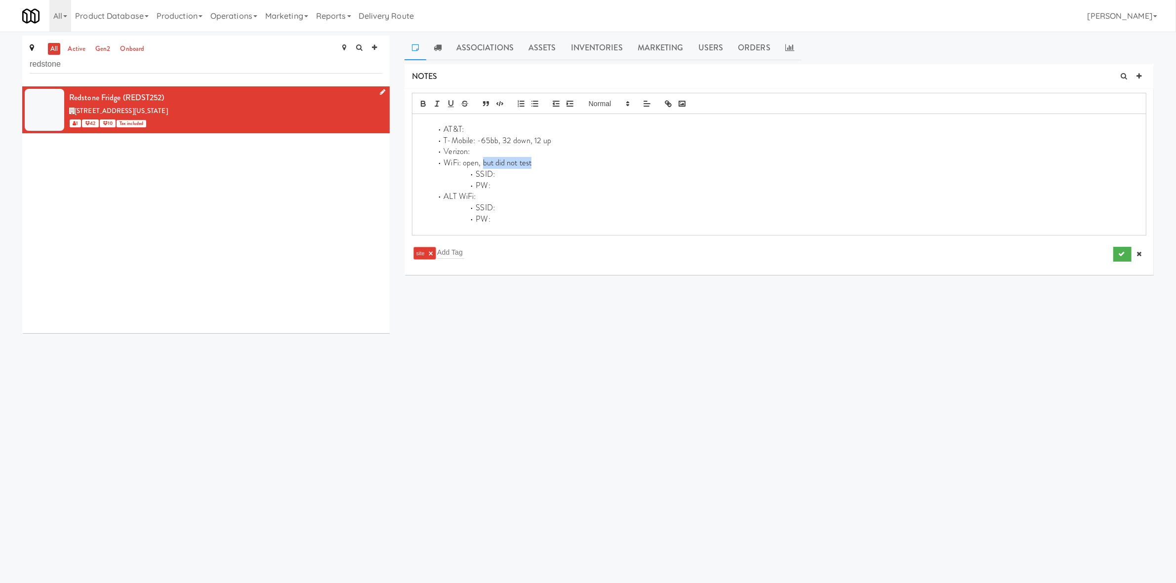
drag, startPoint x: 482, startPoint y: 163, endPoint x: 556, endPoint y: 159, distance: 74.2
click at [556, 159] on li "WiFi: open, but did not test" at bounding box center [785, 163] width 707 height 11
click at [511, 169] on li "SSID: Redstone WiFi" at bounding box center [788, 174] width 699 height 11
click at [515, 160] on li "WiFi: open, network" at bounding box center [785, 163] width 707 height 11
click at [940, 255] on button "submit" at bounding box center [1122, 254] width 18 height 15
